Goal: Transaction & Acquisition: Purchase product/service

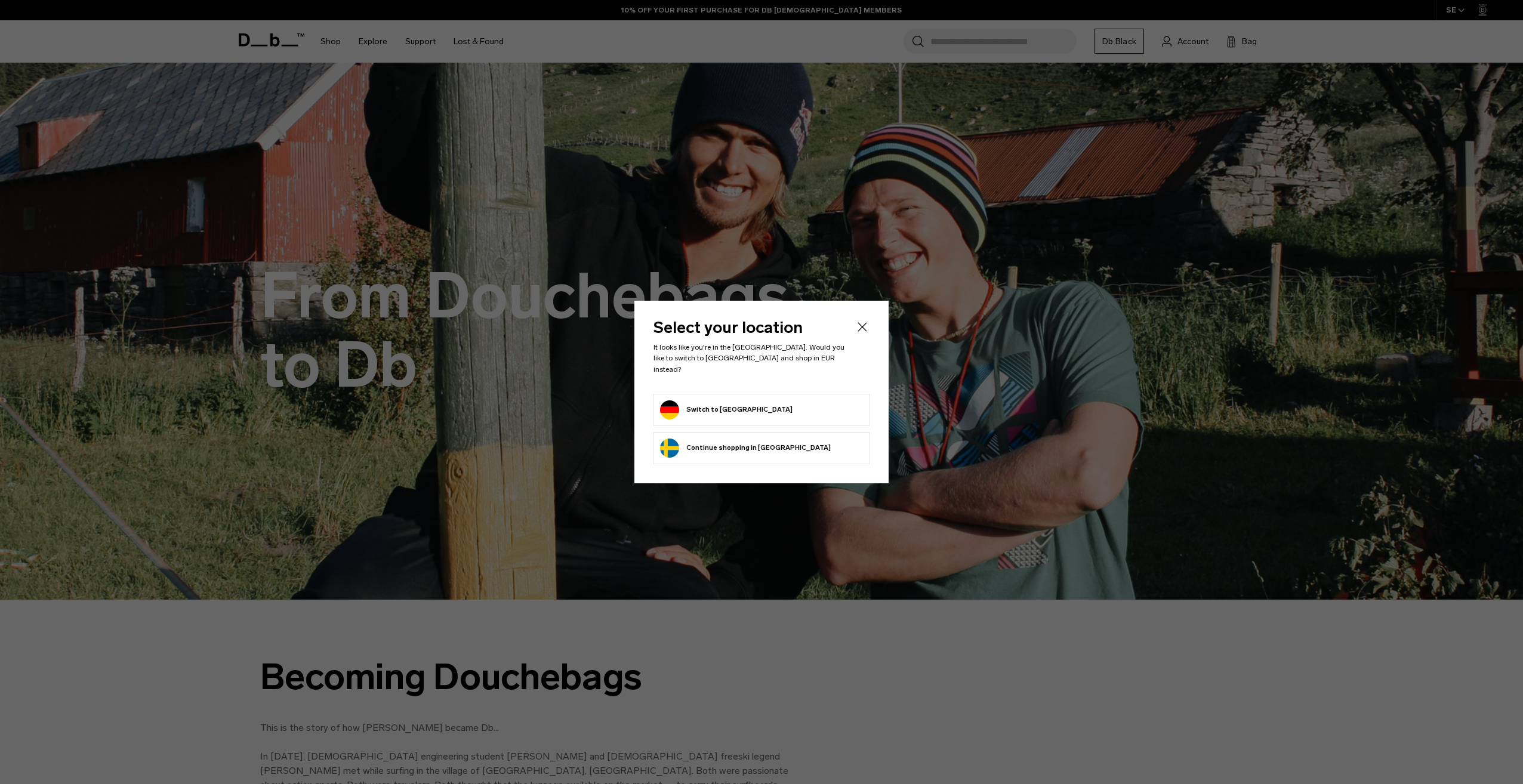
click at [716, 401] on button "Switch to Germany" at bounding box center [726, 410] width 133 height 19
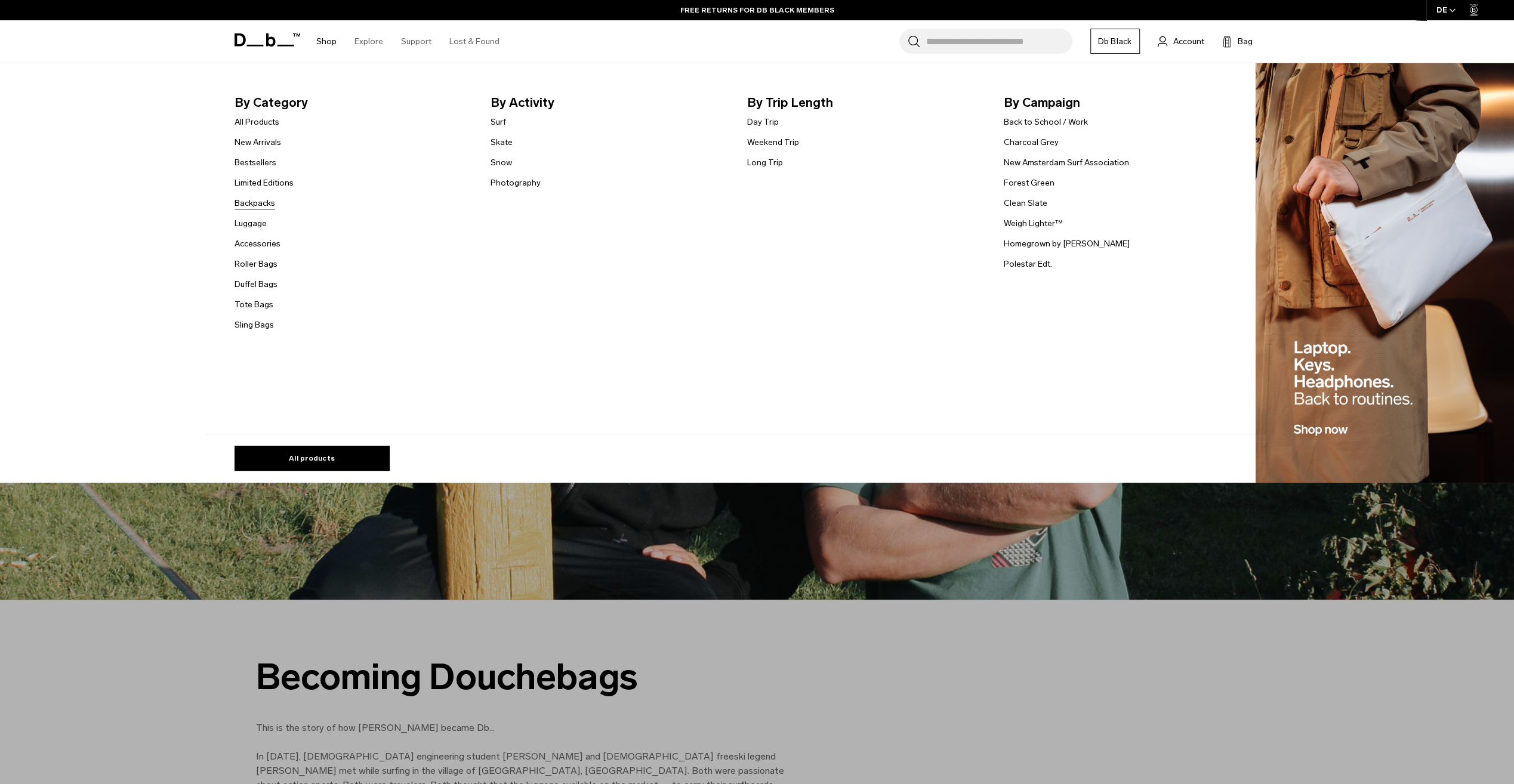
click at [268, 201] on link "Backpacks" at bounding box center [254, 202] width 41 height 12
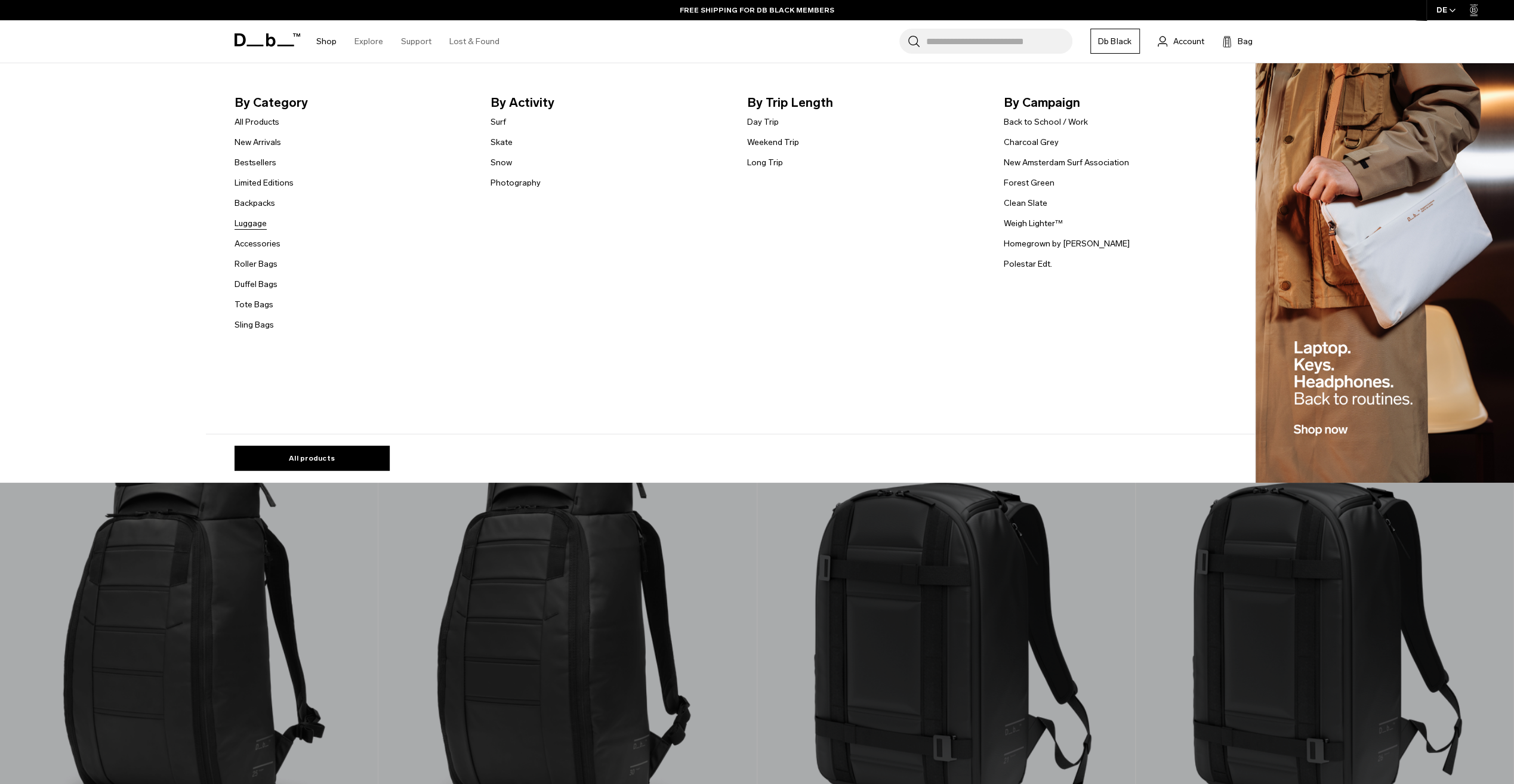
click at [258, 224] on link "Luggage" at bounding box center [251, 223] width 32 height 12
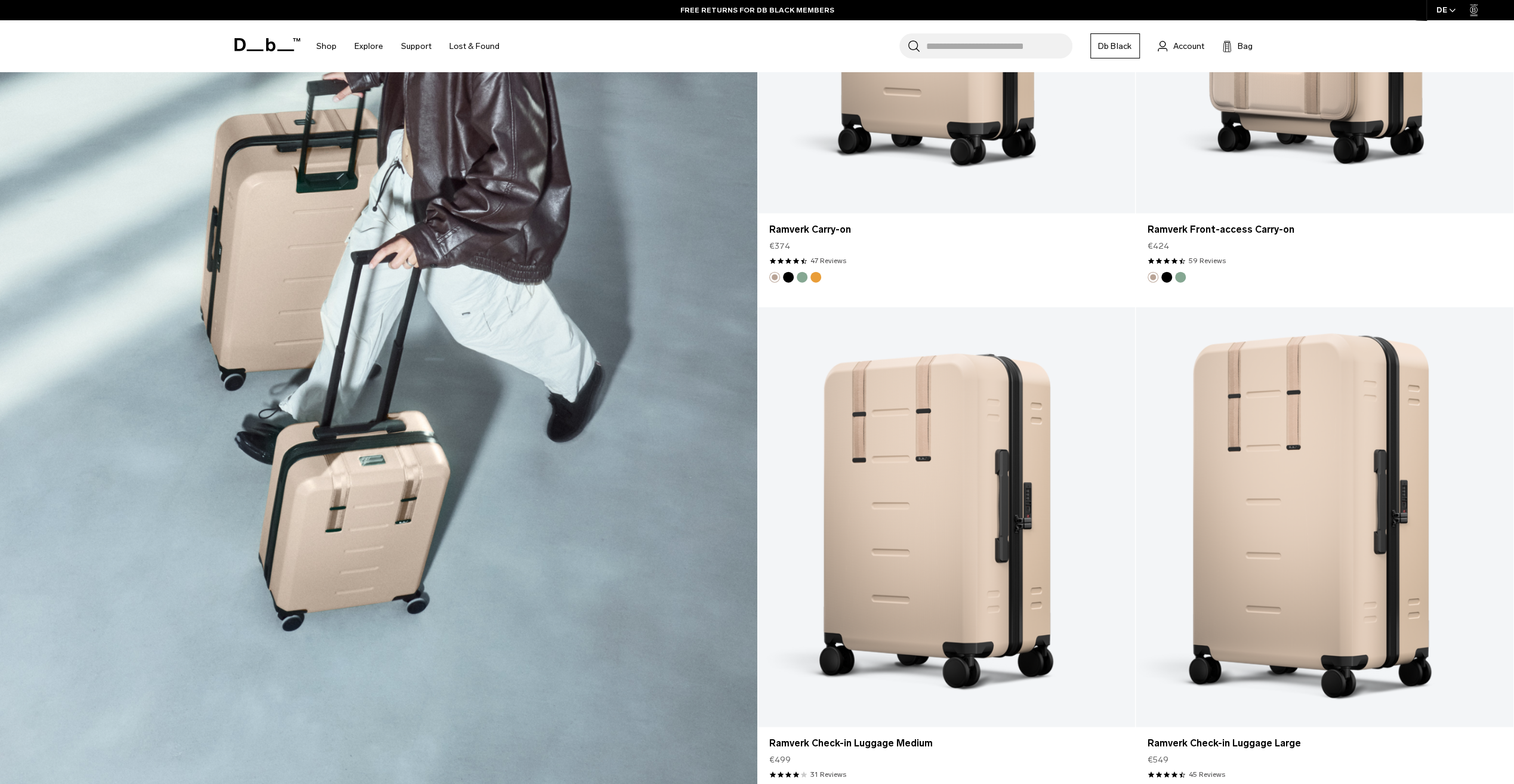
scroll to position [2744, 0]
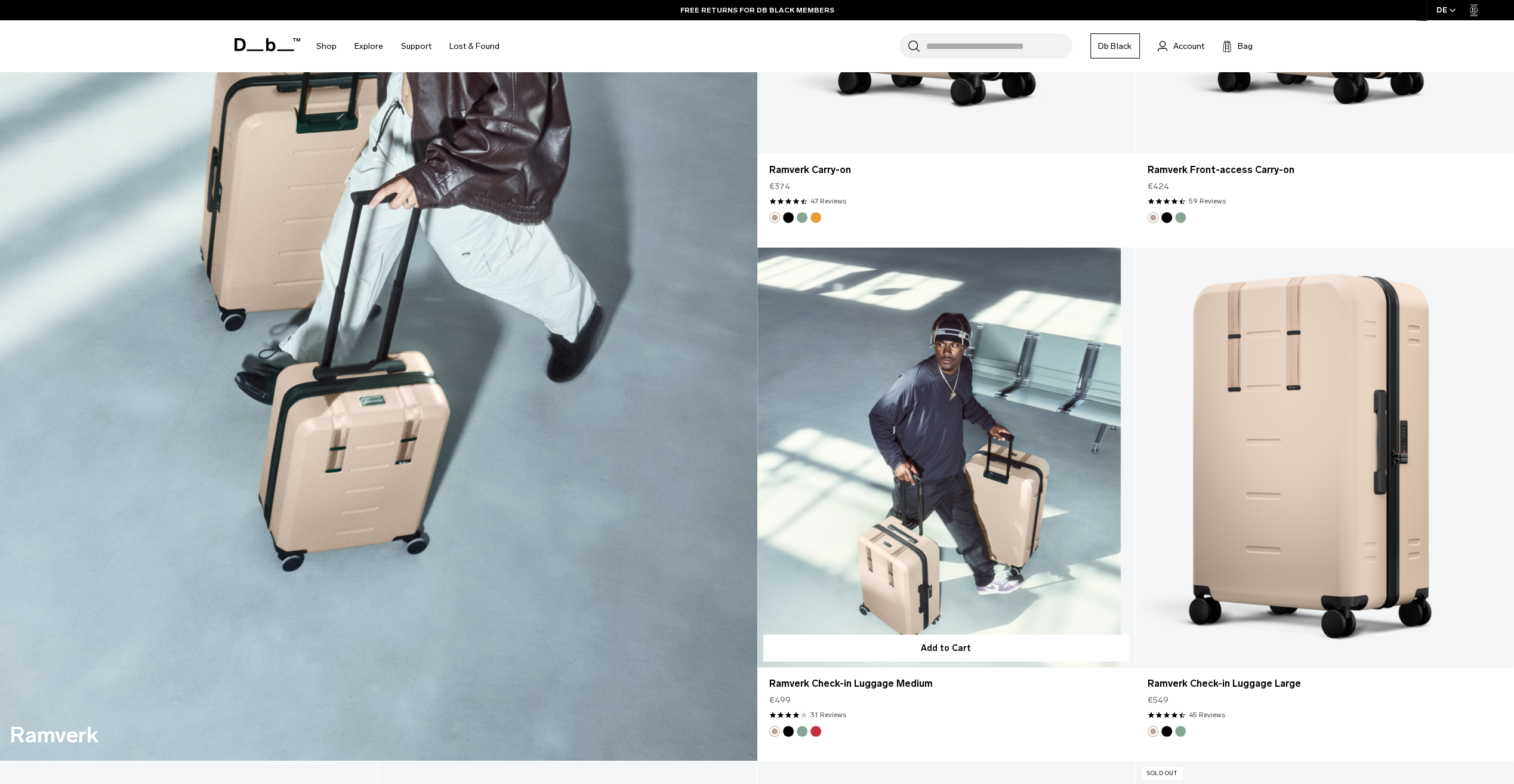
click at [815, 732] on button "Sprite Lightning Red" at bounding box center [815, 731] width 10 height 10
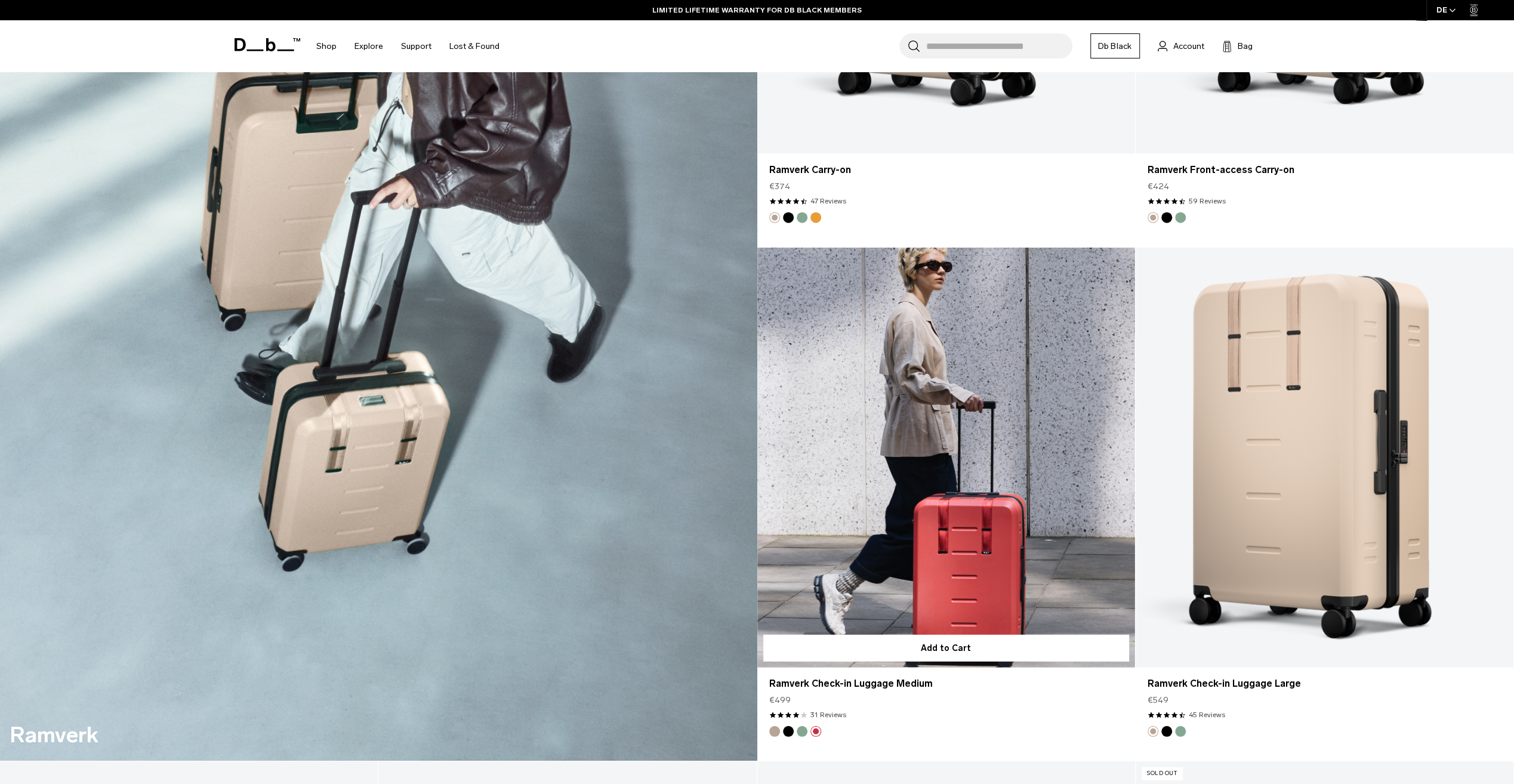
click at [800, 731] on button "Green Ray" at bounding box center [801, 731] width 10 height 10
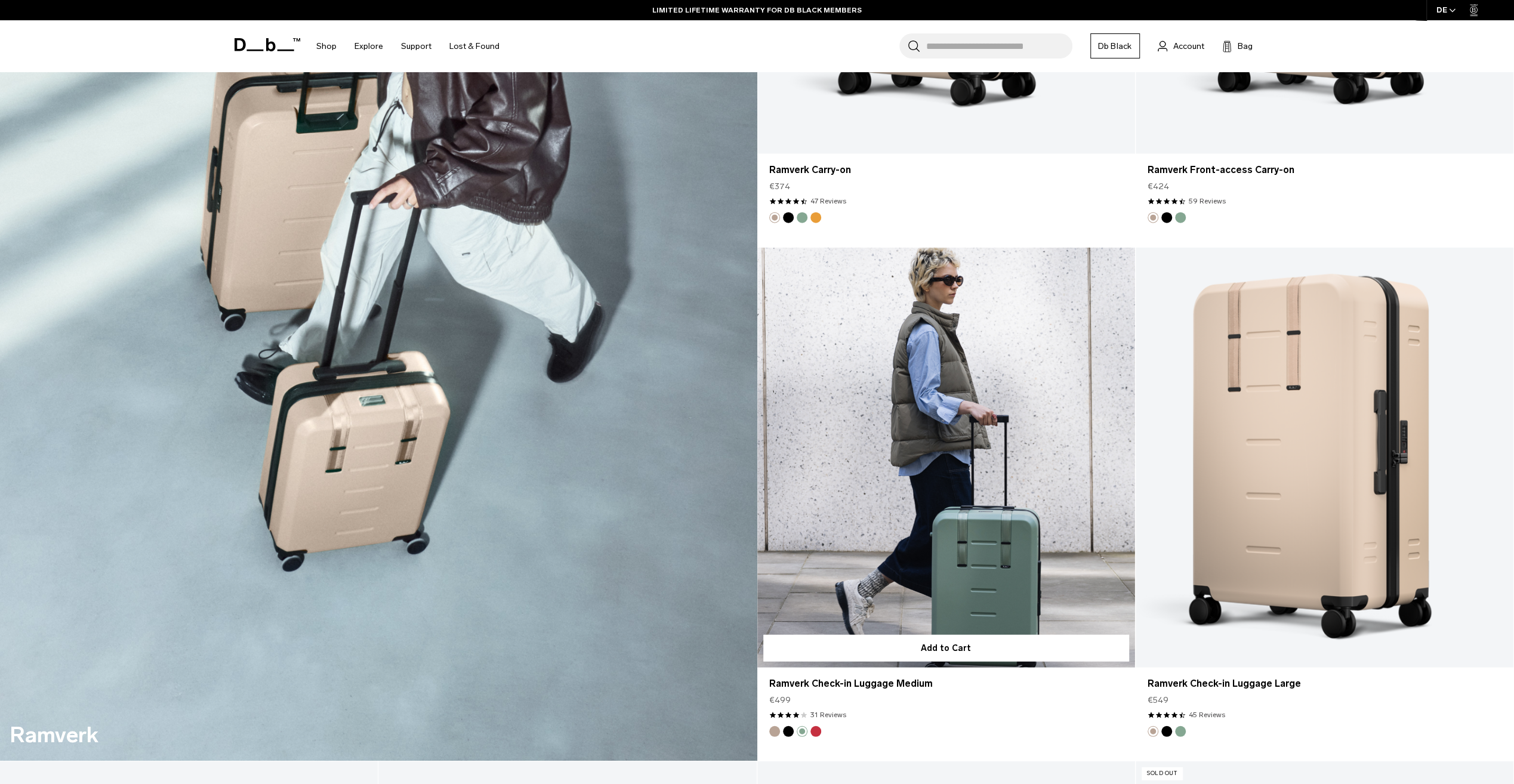
click at [789, 732] on button "Black Out" at bounding box center [788, 731] width 10 height 10
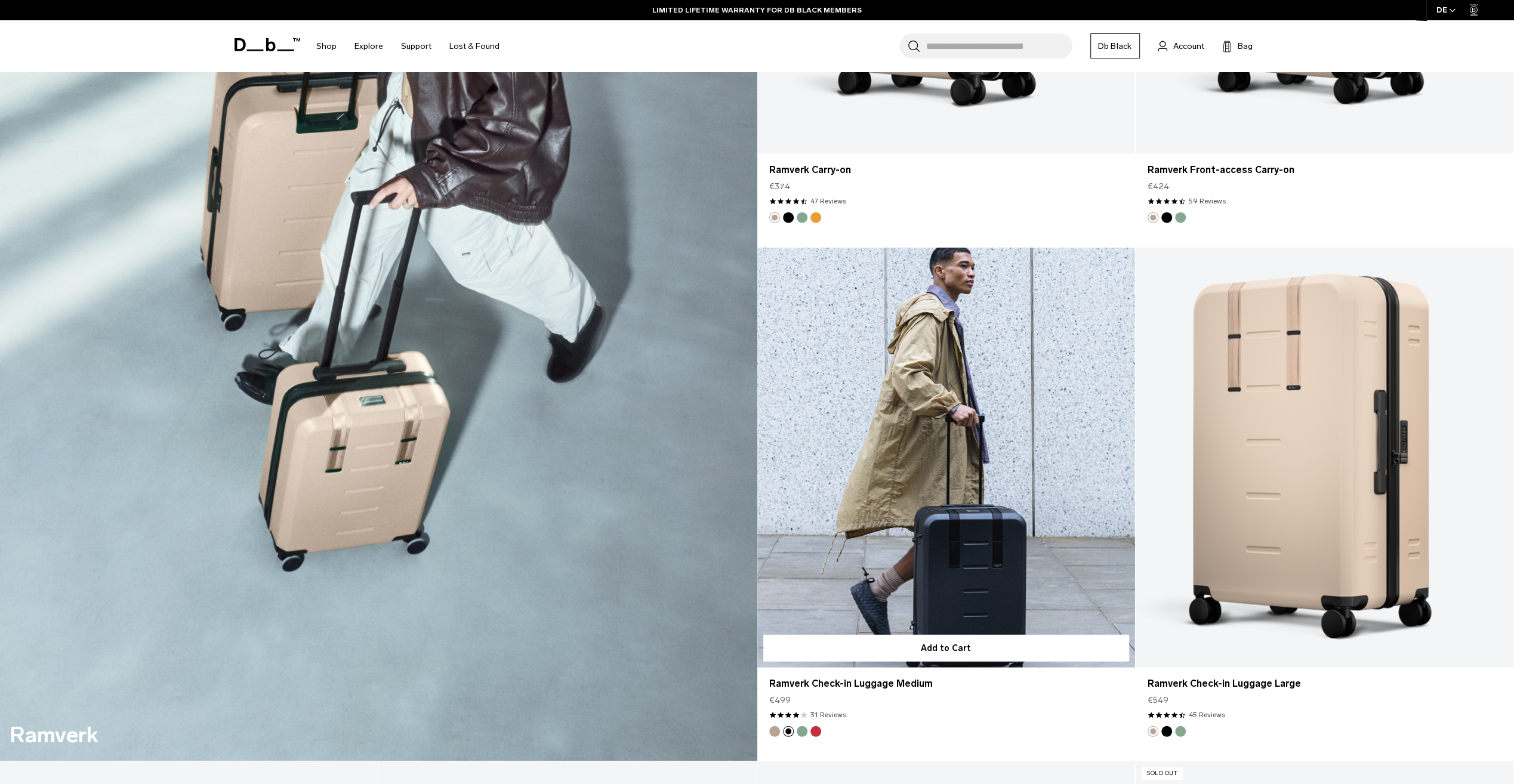
click at [776, 732] on button "Fogbow Beige" at bounding box center [774, 731] width 10 height 10
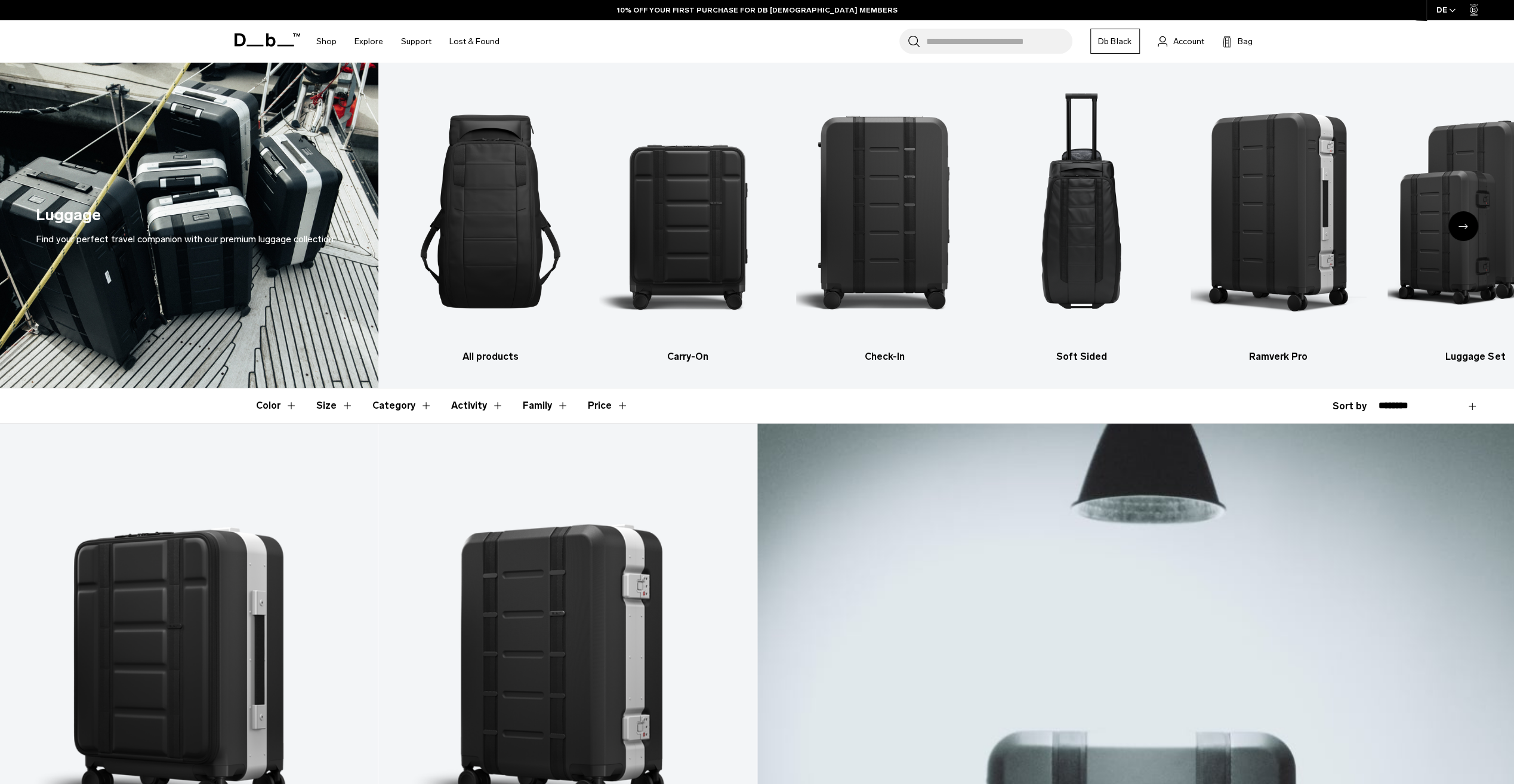
scroll to position [0, 0]
